Goal: Navigation & Orientation: Find specific page/section

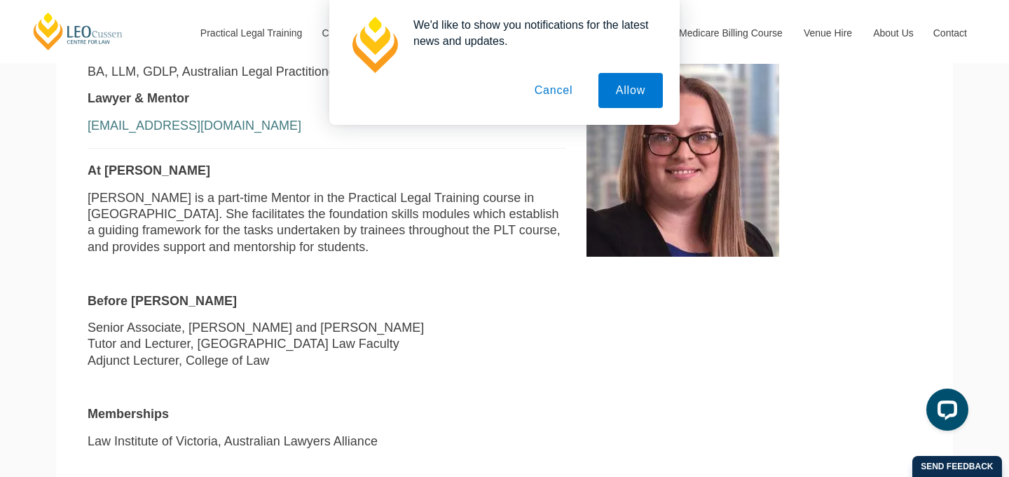
scroll to position [226, 0]
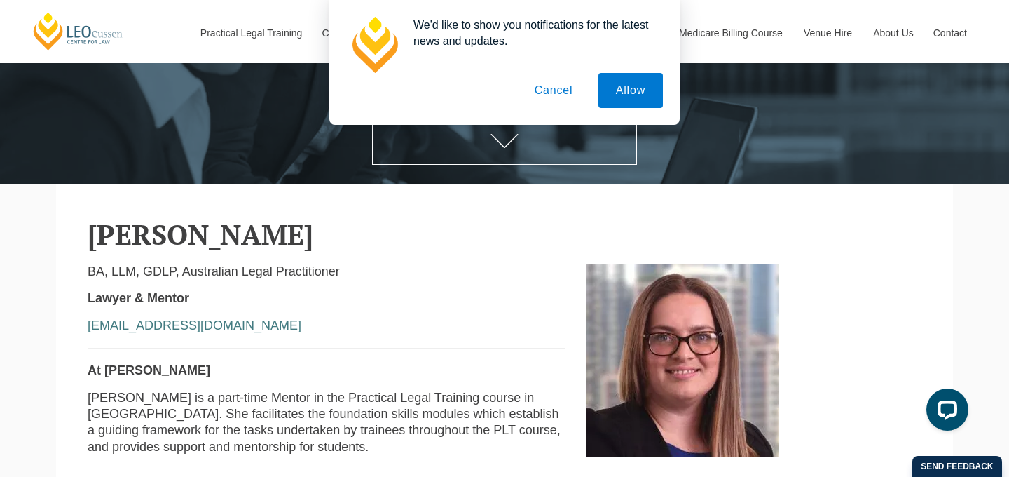
click at [547, 90] on button "Cancel" at bounding box center [554, 90] width 74 height 35
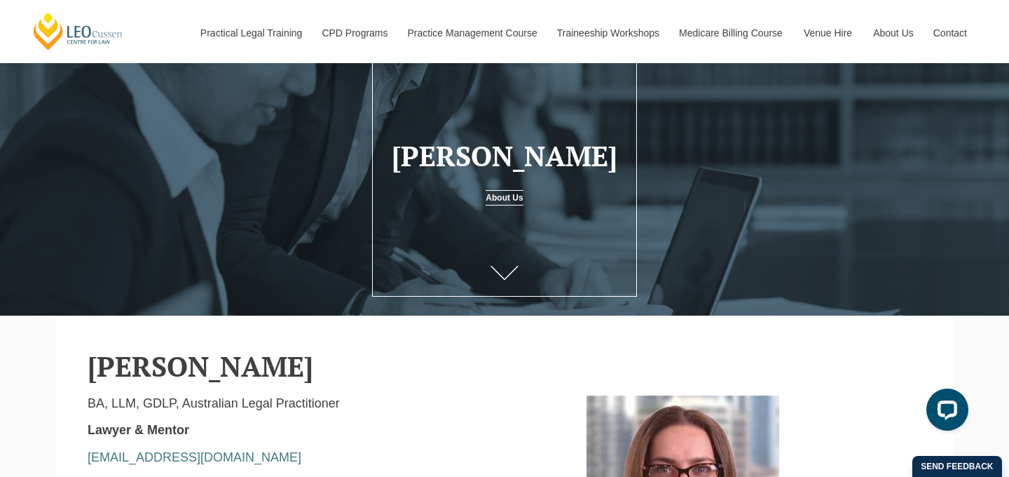
scroll to position [0, 0]
